Goal: Task Accomplishment & Management: Manage account settings

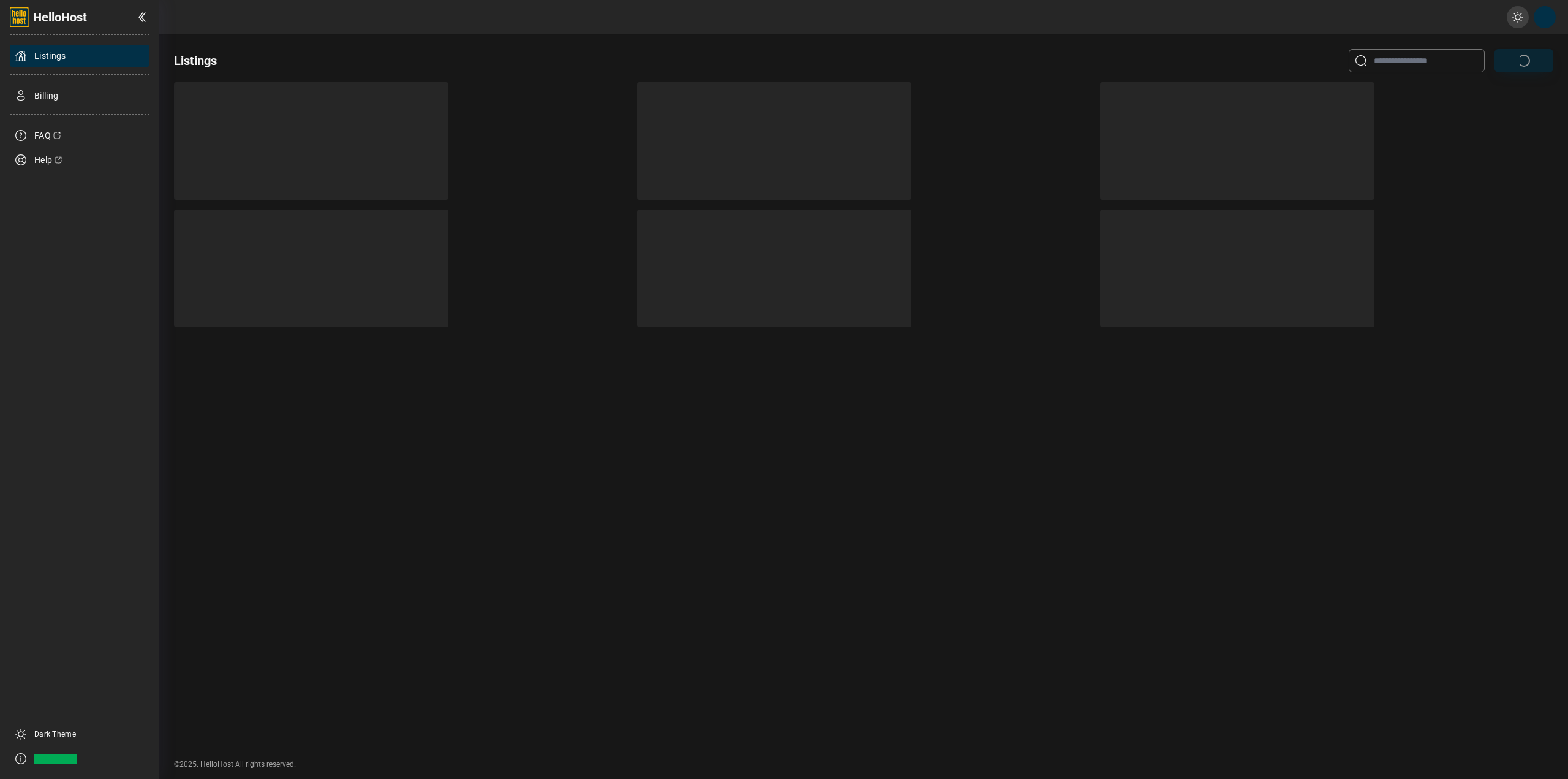
click at [404, 53] on div "Listings" at bounding box center [863, 61] width 1379 height 23
click at [32, 733] on div "Dark Theme" at bounding box center [80, 734] width 139 height 22
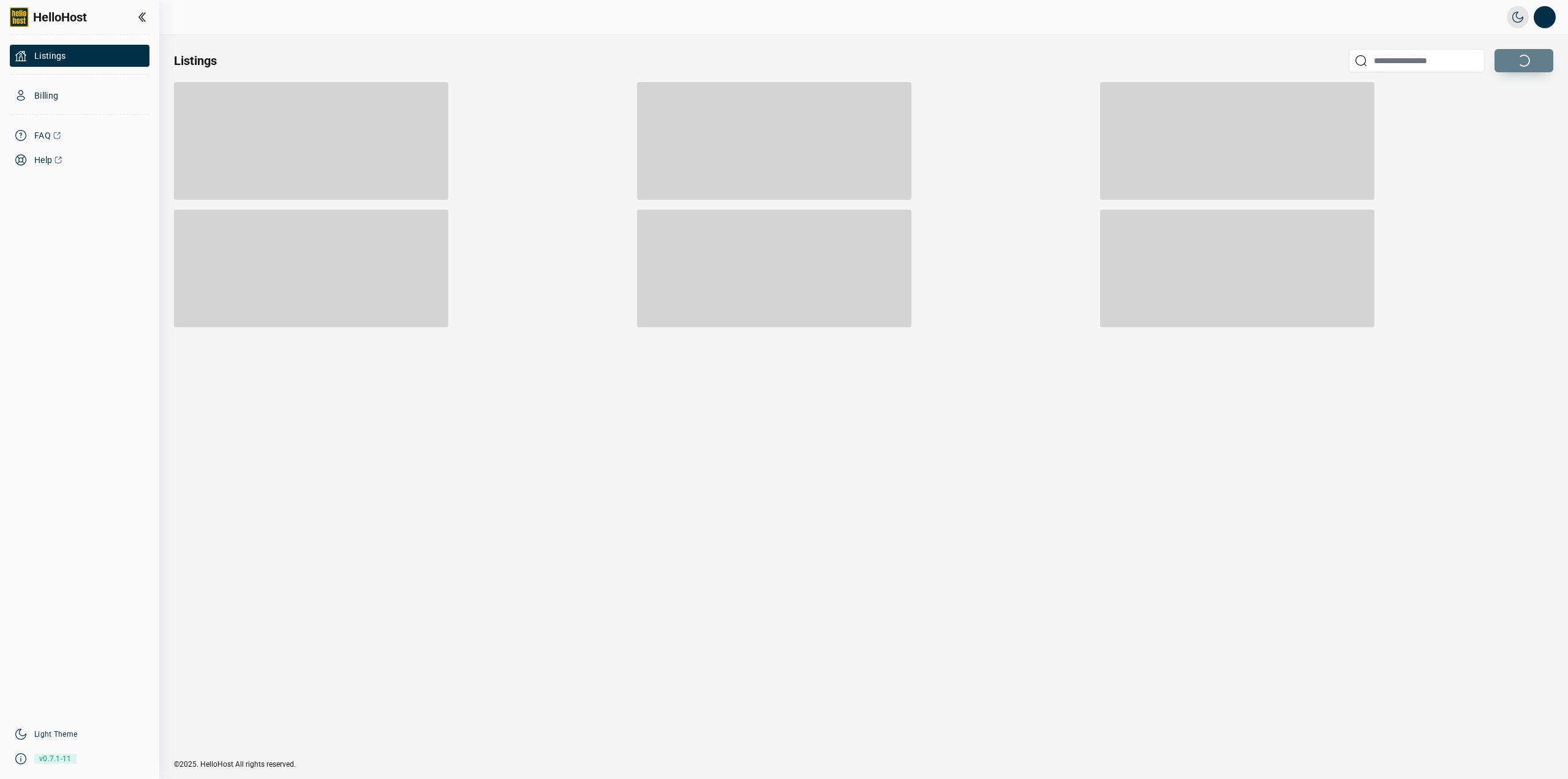
click at [362, 148] on div at bounding box center [311, 141] width 274 height 118
click at [555, 134] on div at bounding box center [400, 141] width 454 height 118
drag, startPoint x: 716, startPoint y: 100, endPoint x: 798, endPoint y: 110, distance: 82.6
click at [721, 100] on div at bounding box center [774, 141] width 274 height 118
click at [920, 111] on div at bounding box center [863, 141] width 454 height 118
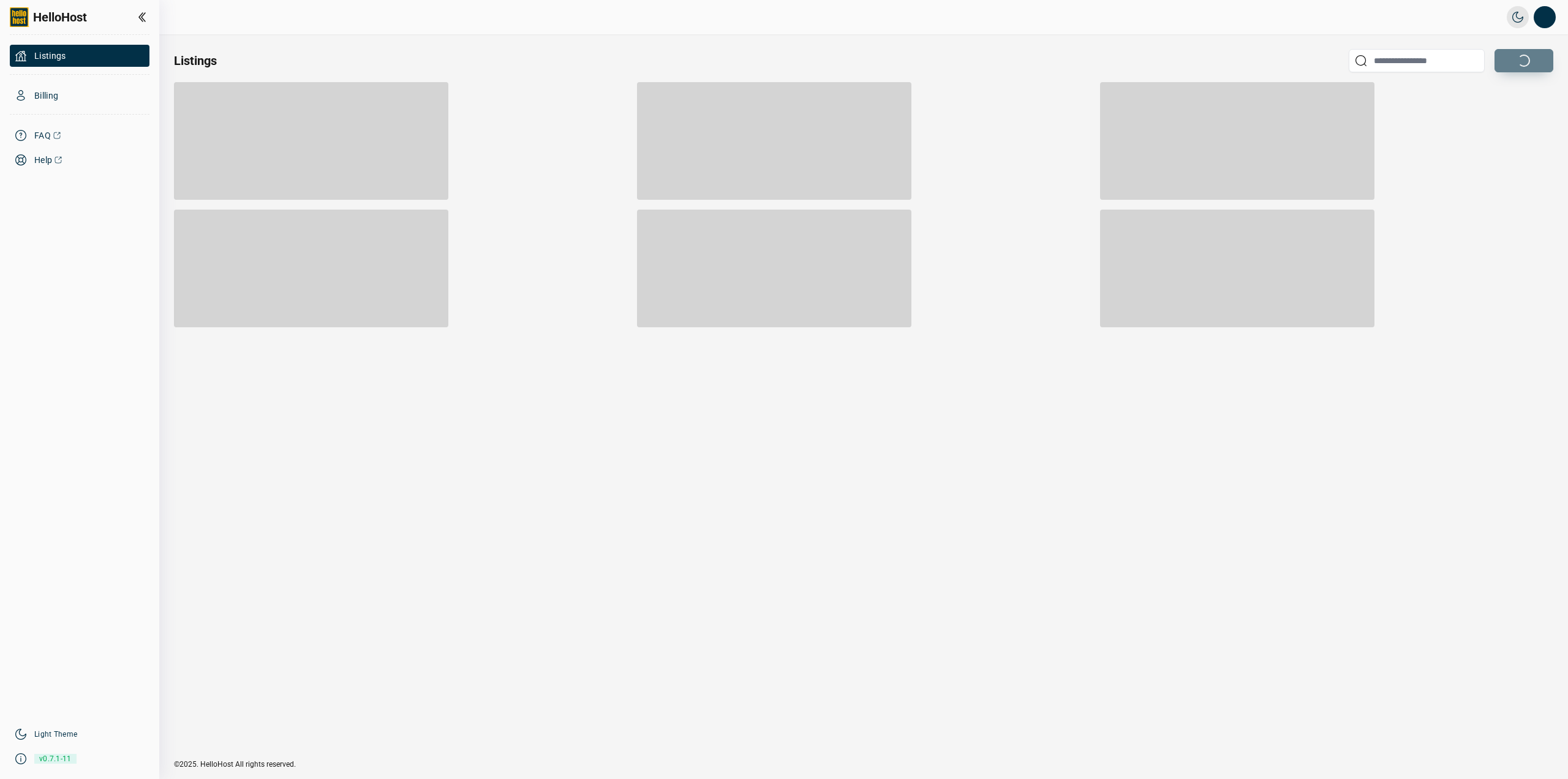
click at [1105, 126] on div at bounding box center [863, 204] width 1379 height 245
click at [1550, 18] on button "Open profile menu" at bounding box center [1544, 17] width 22 height 22
click at [1548, 20] on button "Open profile menu" at bounding box center [1544, 17] width 22 height 22
click at [1477, 90] on li "Sign out" at bounding box center [1483, 93] width 128 height 22
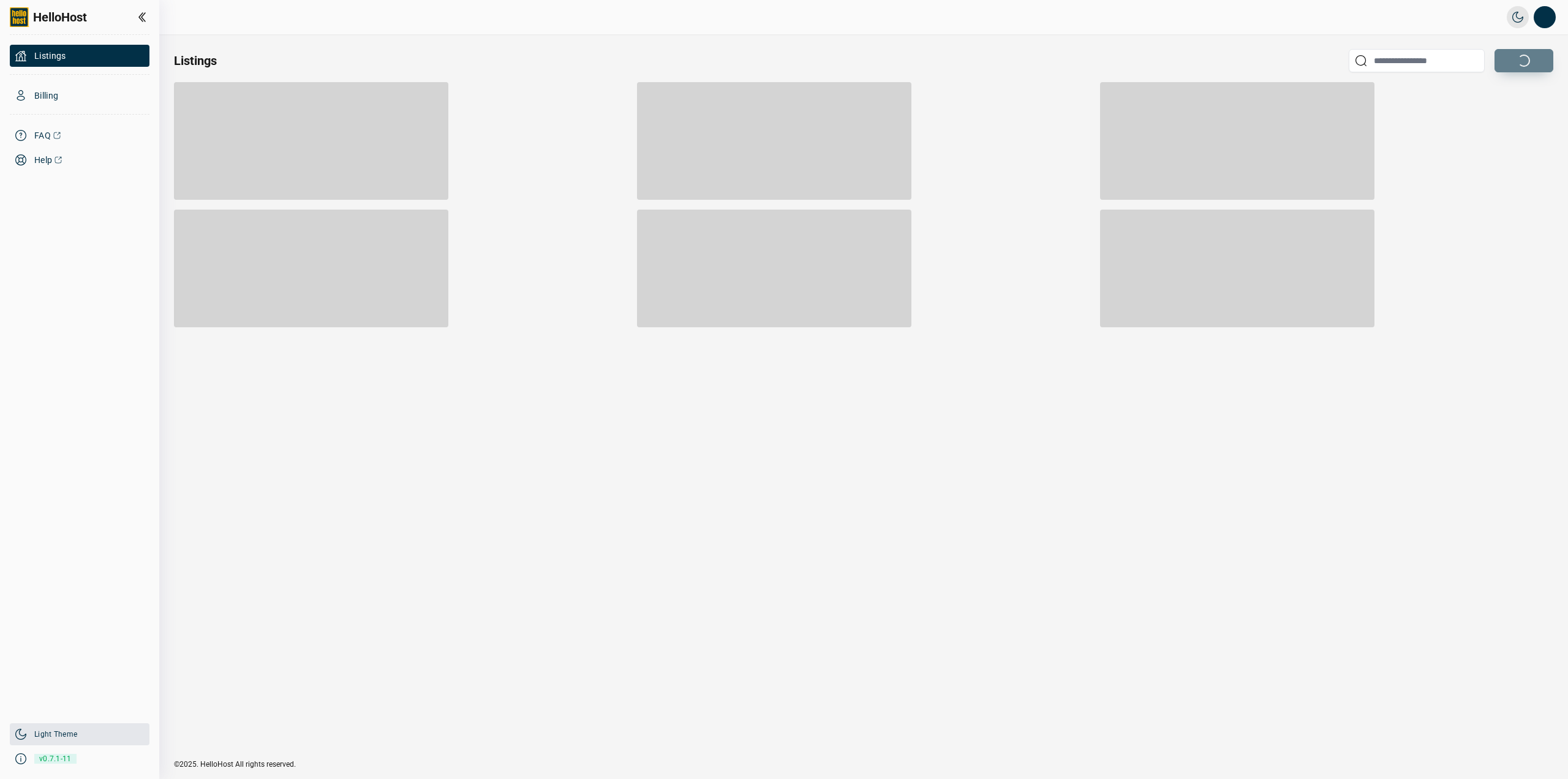
click at [53, 738] on link "Light Theme" at bounding box center [56, 734] width 43 height 10
